Goal: Transaction & Acquisition: Purchase product/service

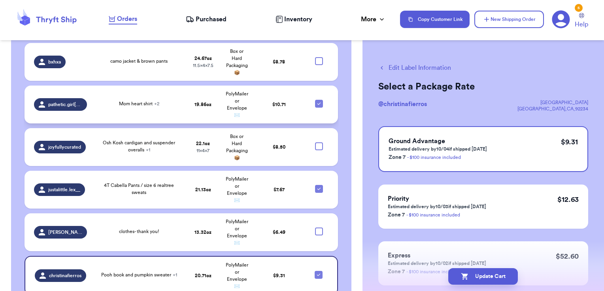
scroll to position [1845, 0]
checkbox input "true"
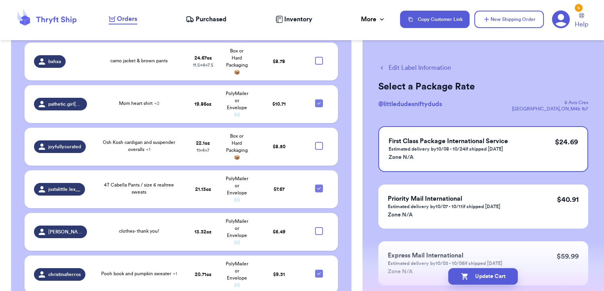
checkbox input "true"
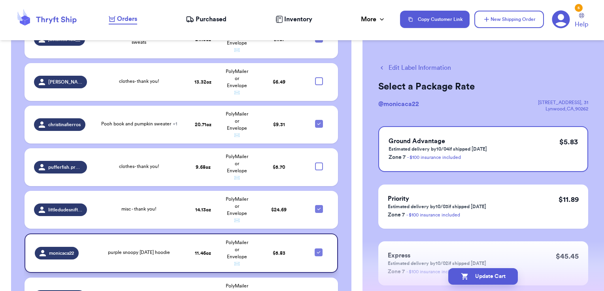
scroll to position [2036, 0]
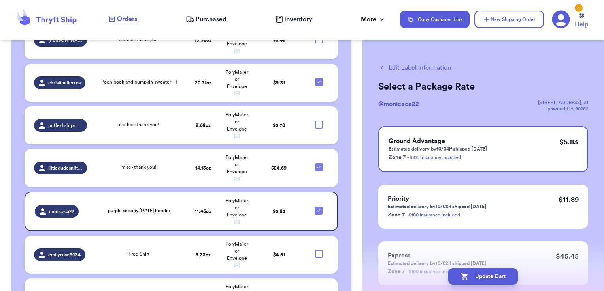
checkbox input "true"
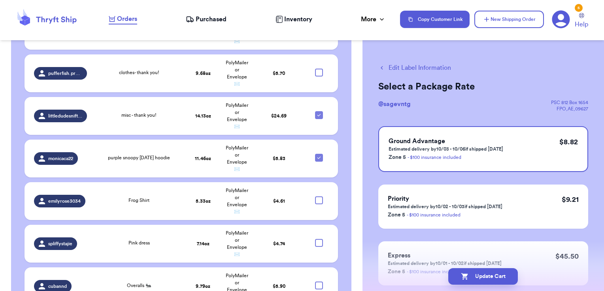
scroll to position [2053, 0]
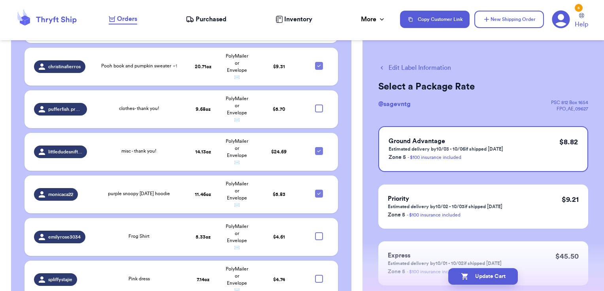
checkbox input "true"
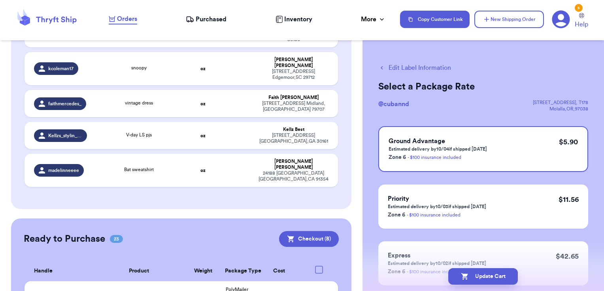
scroll to position [1561, 0]
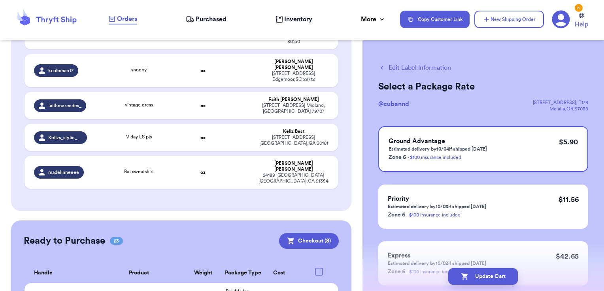
checkbox input "true"
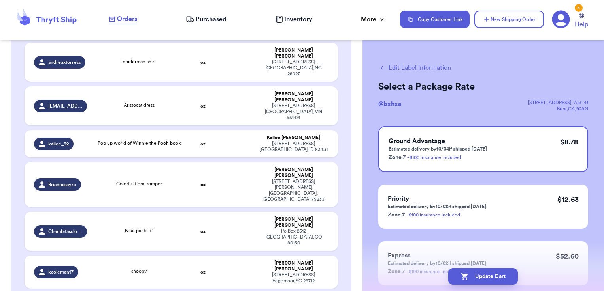
scroll to position [1397, 0]
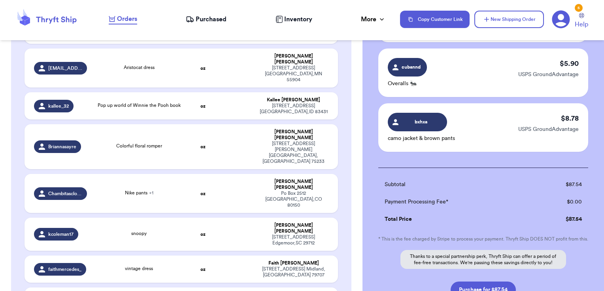
scroll to position [506, 0]
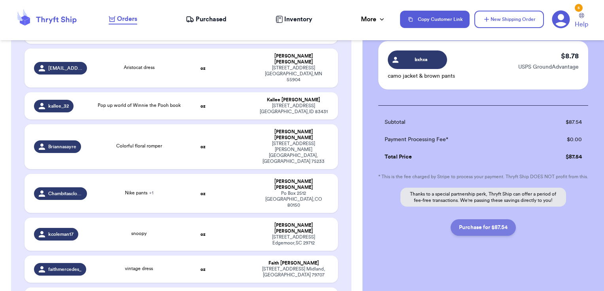
click at [495, 229] on button "Purchase for $87.54" at bounding box center [482, 228] width 65 height 17
checkbox input "false"
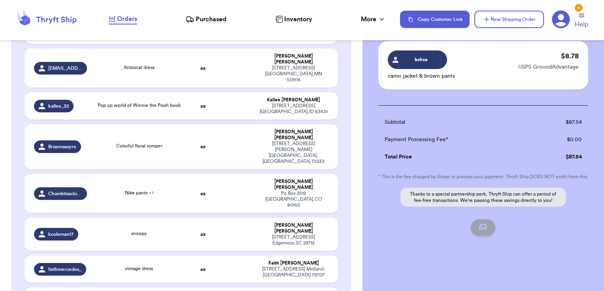
checkbox input "false"
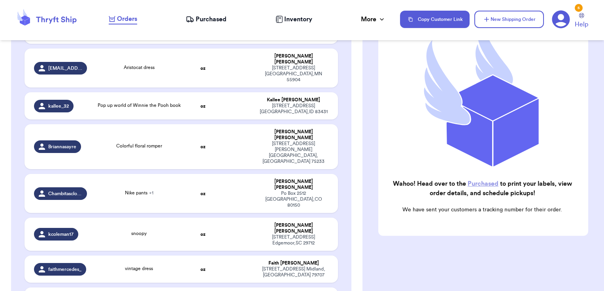
scroll to position [100, 0]
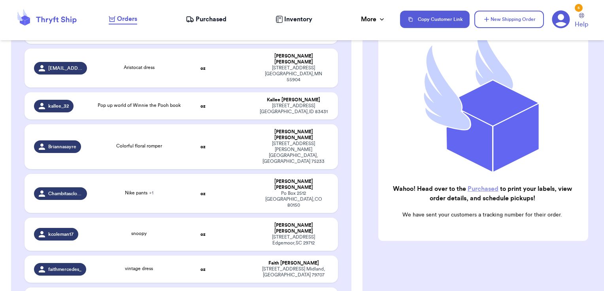
click at [220, 17] on span "Purchased" at bounding box center [211, 19] width 31 height 9
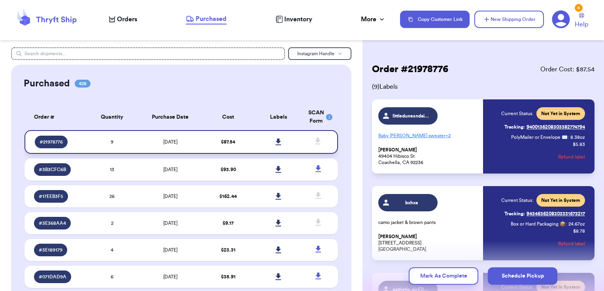
click at [275, 140] on icon at bounding box center [278, 142] width 6 height 7
